Goal: Entertainment & Leisure: Consume media (video, audio)

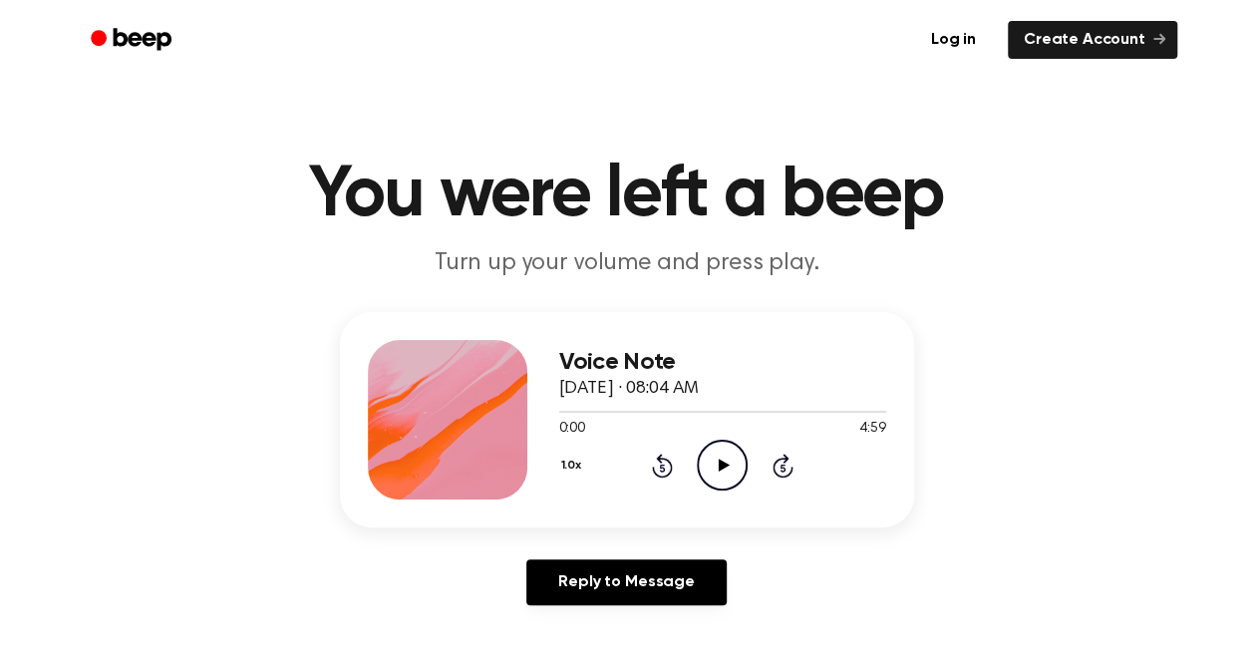
click at [714, 466] on icon "Play Audio" at bounding box center [722, 465] width 51 height 51
click at [714, 466] on icon "Pause Audio" at bounding box center [722, 465] width 51 height 51
drag, startPoint x: 677, startPoint y: 411, endPoint x: 510, endPoint y: 429, distance: 167.4
click at [510, 429] on div "Voice Note September 26, 2025 · 08:04 AM 1:52 4:59 Your browser does not suppor…" at bounding box center [627, 419] width 574 height 215
click at [578, 413] on div at bounding box center [722, 411] width 327 height 16
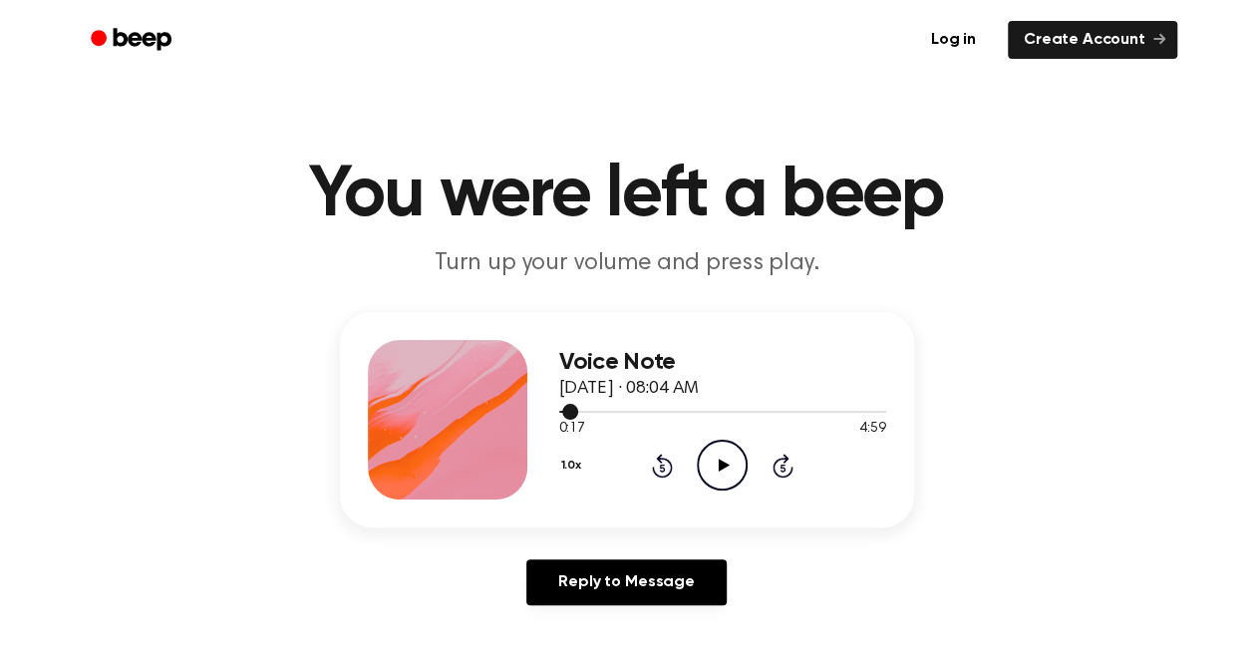
click at [570, 411] on span at bounding box center [570, 412] width 16 height 16
drag, startPoint x: 570, startPoint y: 411, endPoint x: 558, endPoint y: 411, distance: 12.0
click at [559, 411] on div at bounding box center [722, 411] width 327 height 16
click at [719, 471] on icon "Play Audio" at bounding box center [722, 465] width 51 height 51
click at [716, 458] on icon "Play Audio" at bounding box center [722, 465] width 51 height 51
